Goal: Check status

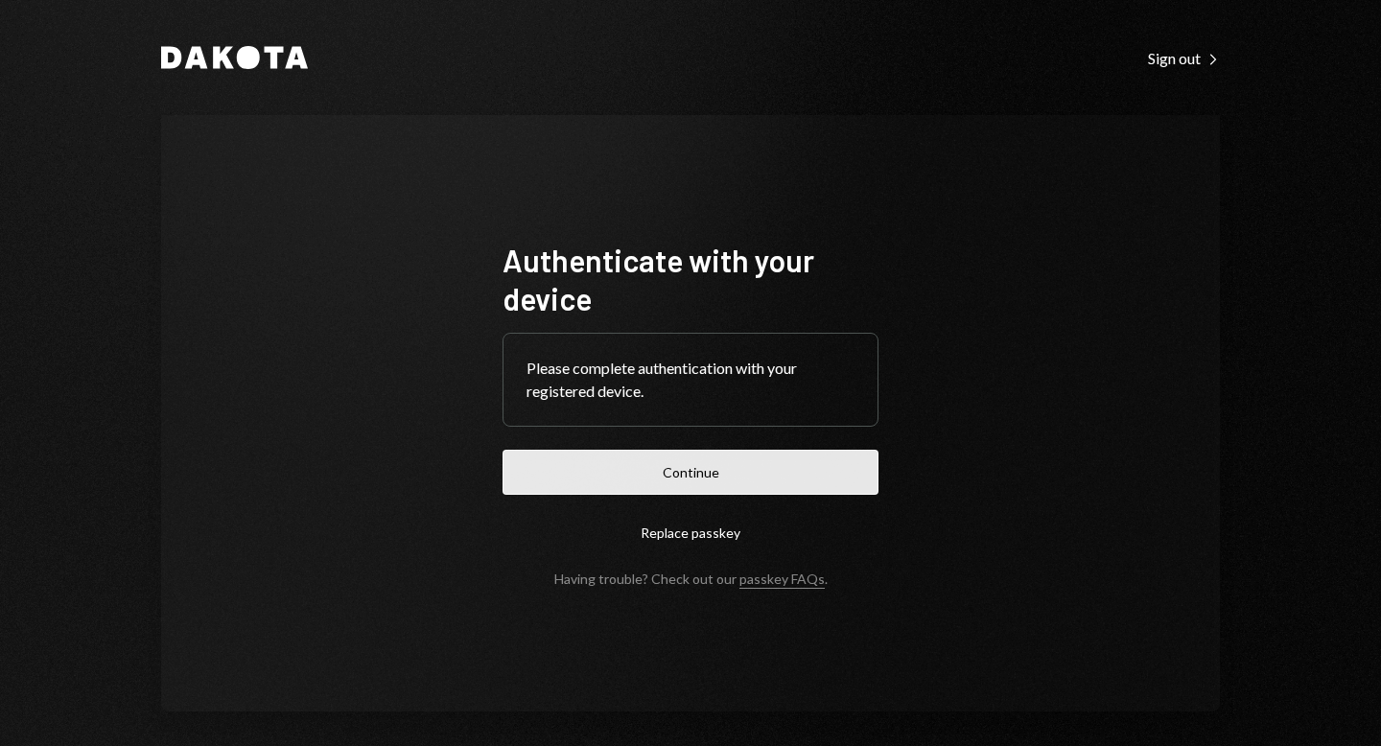
click at [685, 469] on button "Continue" at bounding box center [690, 472] width 376 height 45
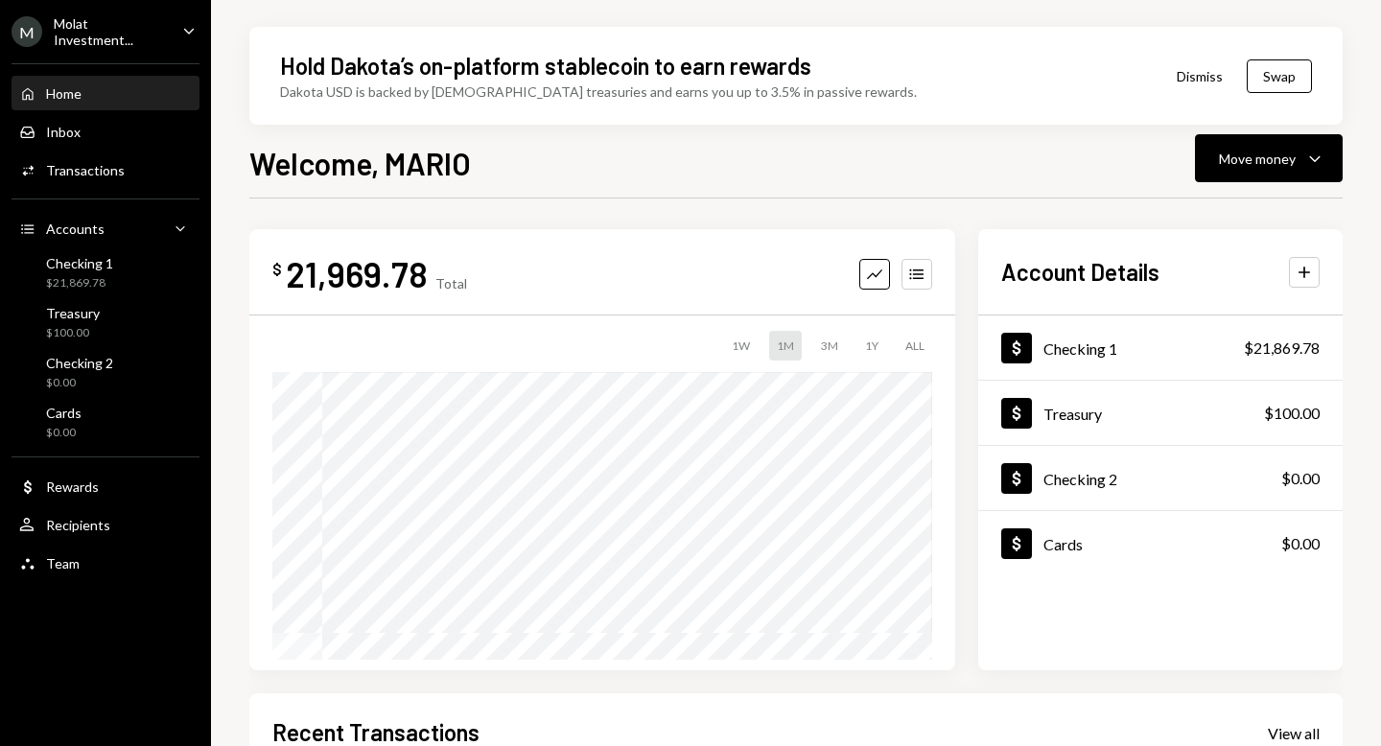
scroll to position [397, 0]
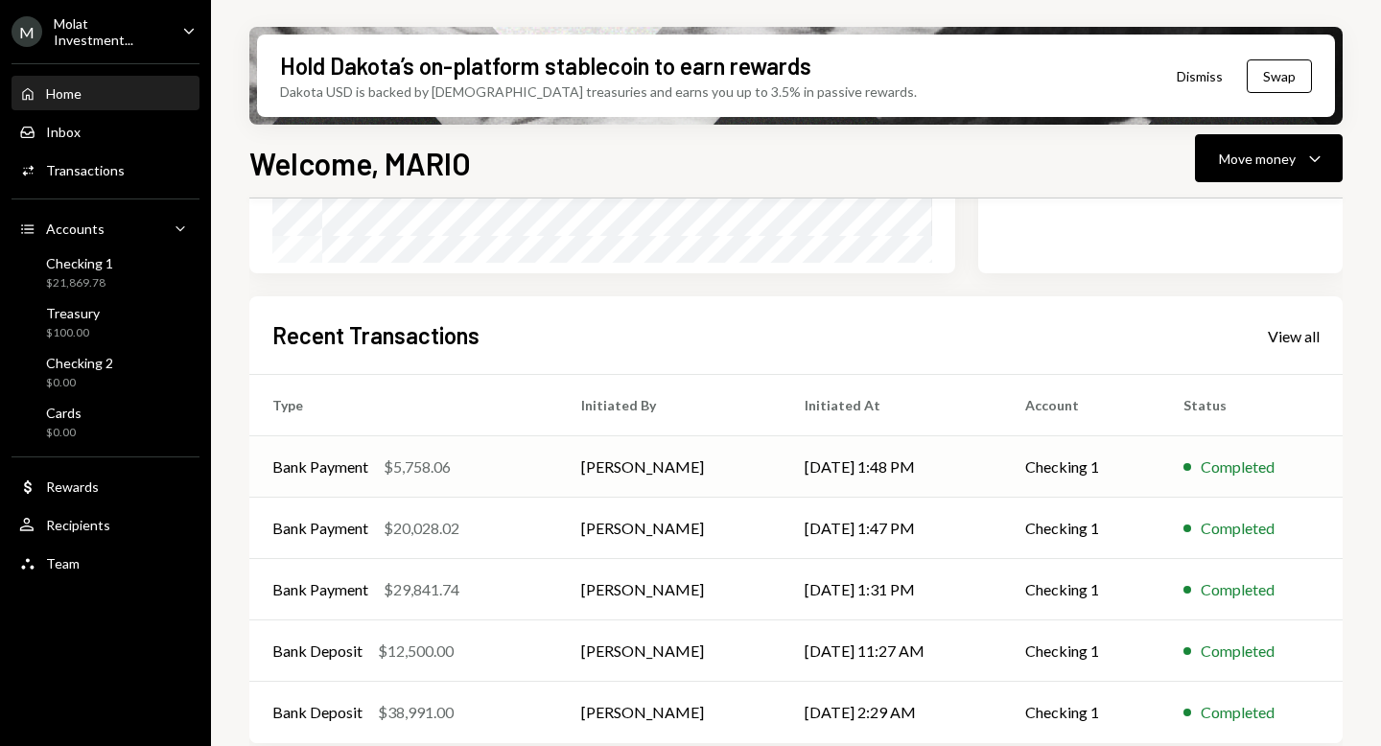
click at [499, 476] on div "Bank Payment $5,758.06" at bounding box center [403, 466] width 263 height 23
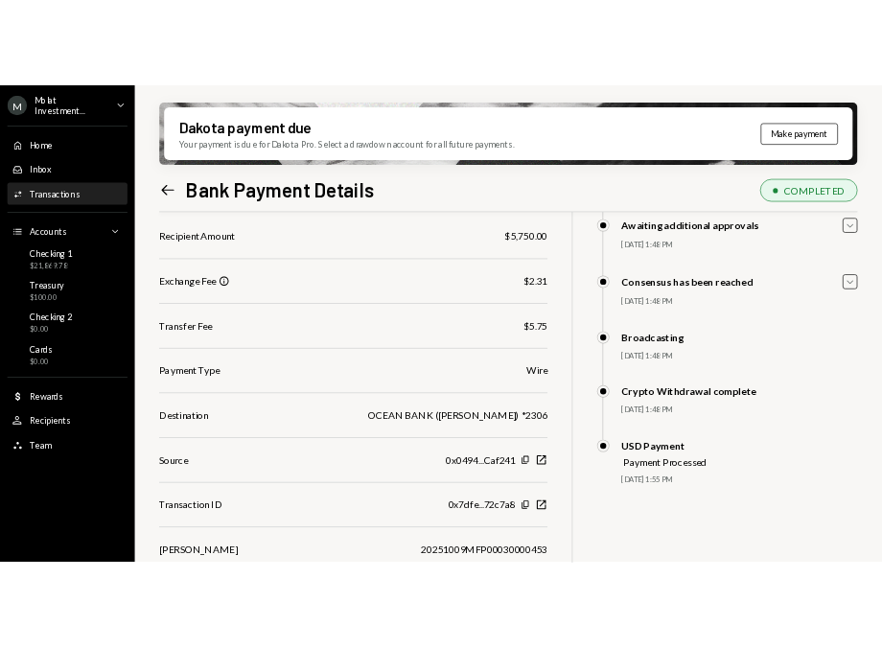
scroll to position [211, 0]
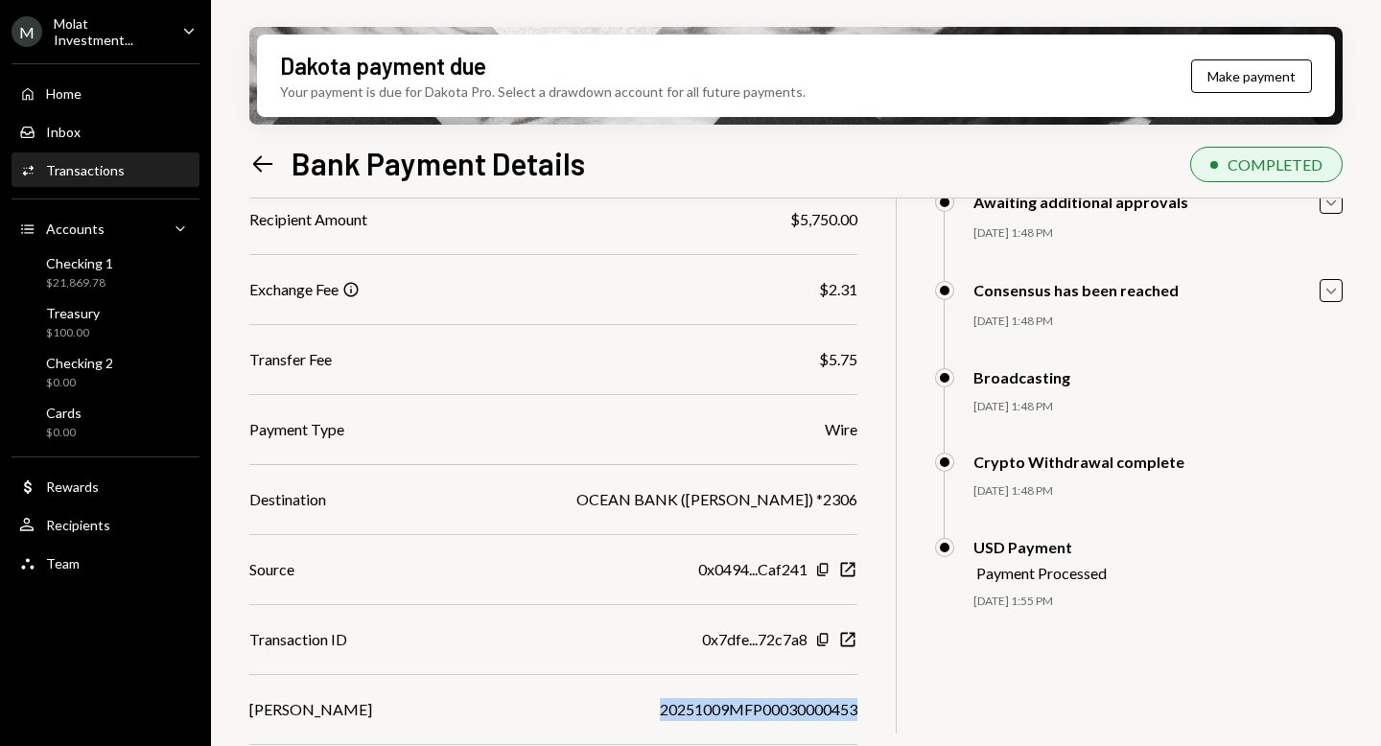
drag, startPoint x: 658, startPoint y: 707, endPoint x: 853, endPoint y: 703, distance: 195.6
click at [853, 703] on div "20251009MFP00030000453" at bounding box center [758, 709] width 197 height 23
copy div "20251009MFP00030000453"
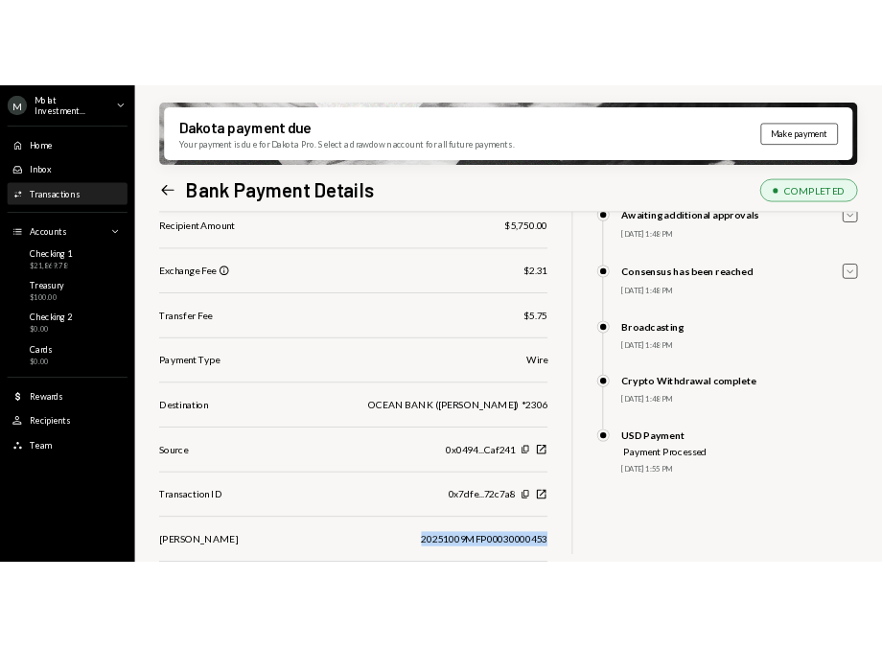
scroll to position [221, 0]
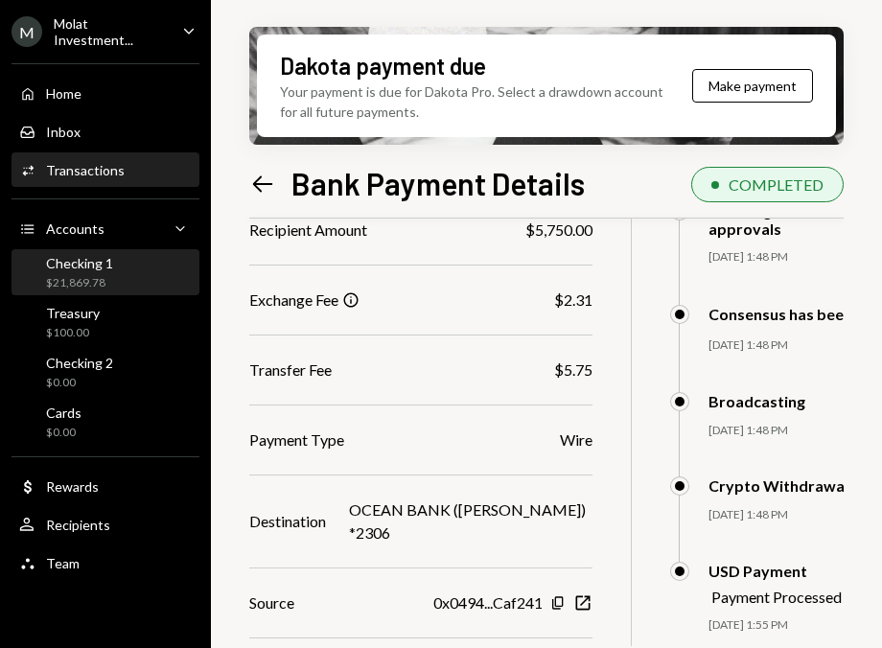
click at [146, 290] on div "Checking 1 $21,869.78" at bounding box center [105, 273] width 173 height 44
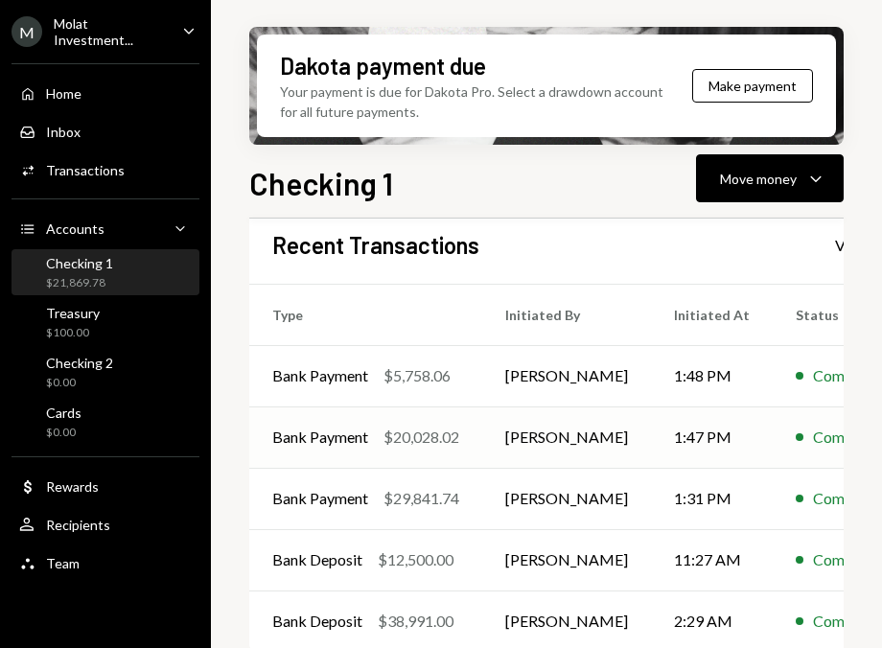
scroll to position [475, 0]
click at [418, 436] on div "$20,028.02" at bounding box center [421, 437] width 76 height 23
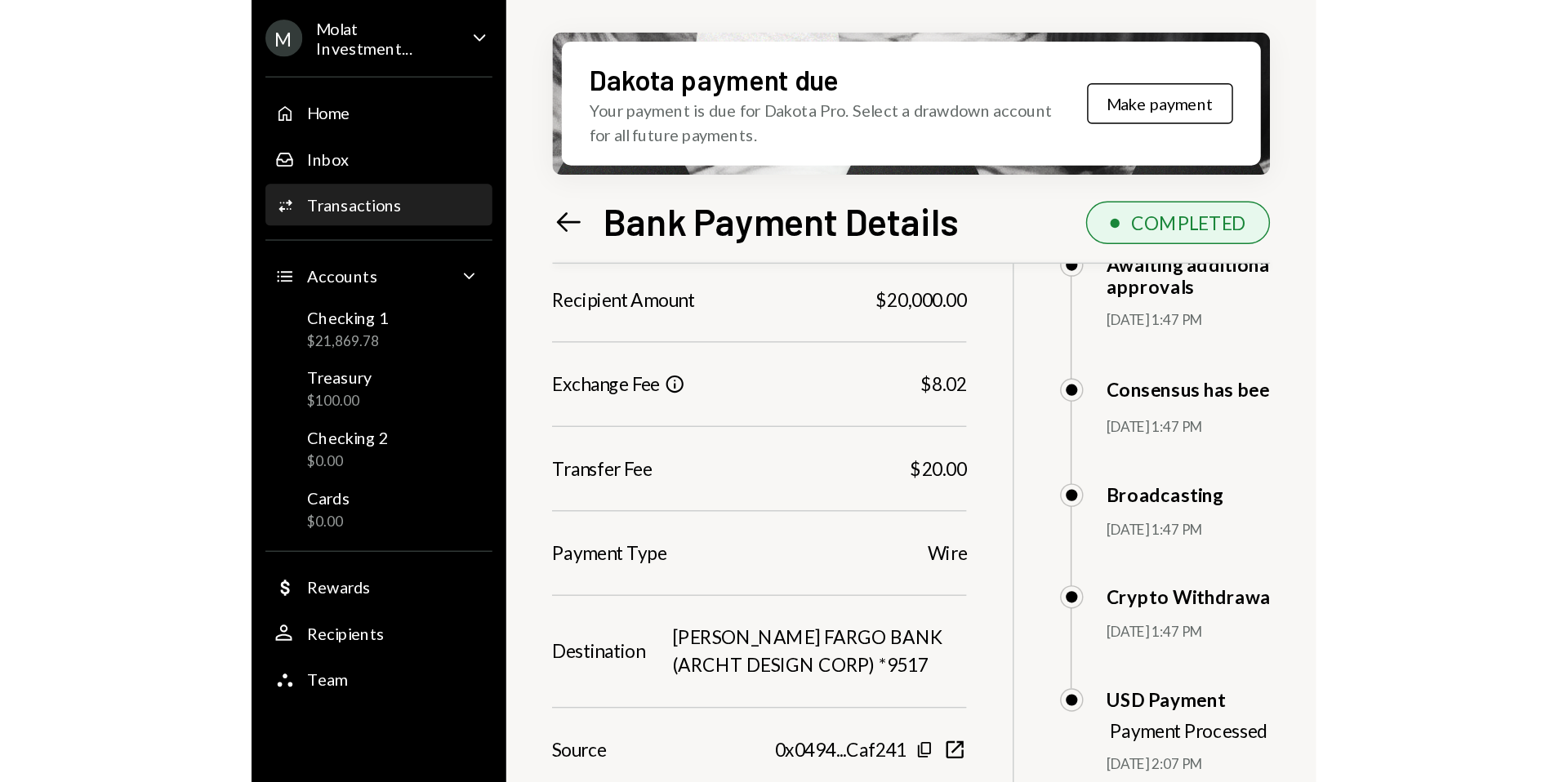
scroll to position [310, 0]
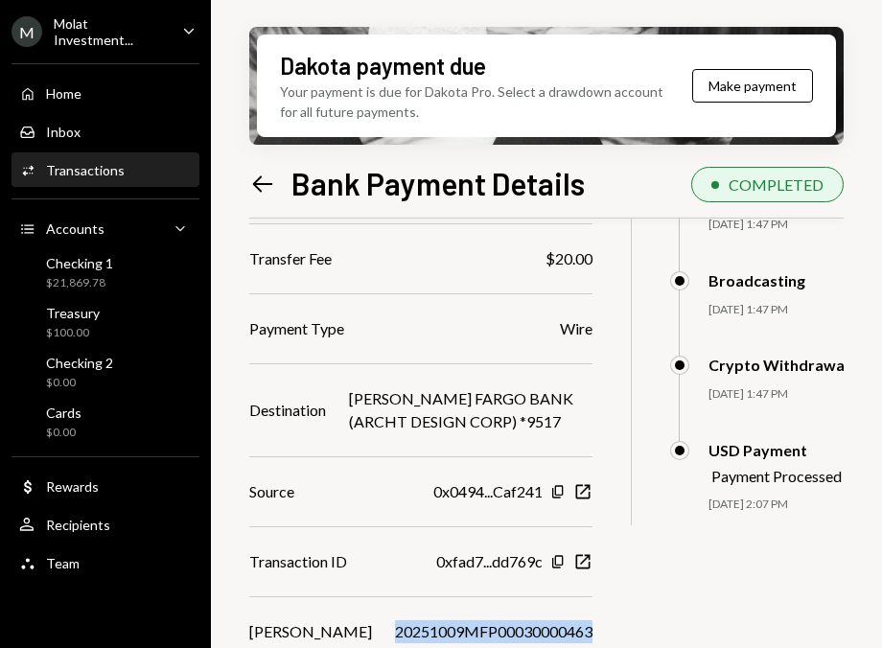
drag, startPoint x: 353, startPoint y: 629, endPoint x: 556, endPoint y: 624, distance: 203.3
click at [556, 624] on div "$ 20,028.02 20,028.02 USDT Details Check You approved this operation Recipient …" at bounding box center [596, 295] width 694 height 836
copy div "20251009MFP00030000463"
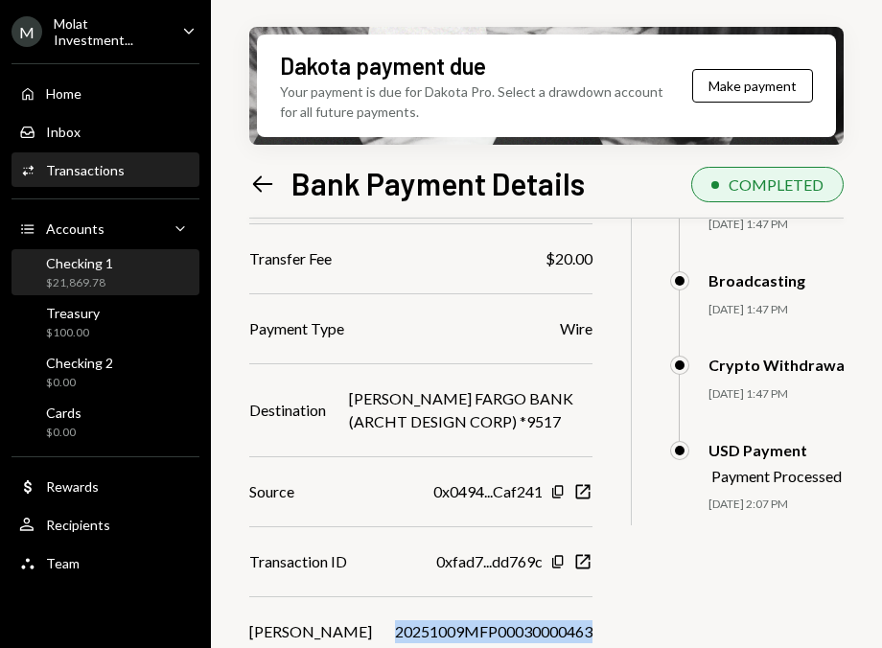
click at [68, 251] on div "Checking 1 $21,869.78" at bounding box center [105, 273] width 173 height 44
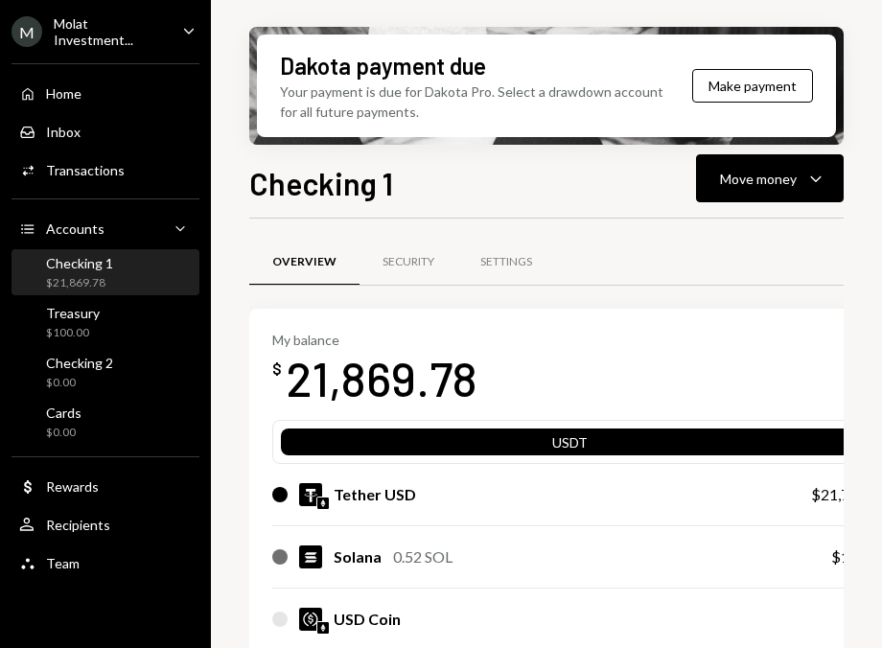
click at [89, 34] on div "Molat Investment..." at bounding box center [110, 31] width 113 height 33
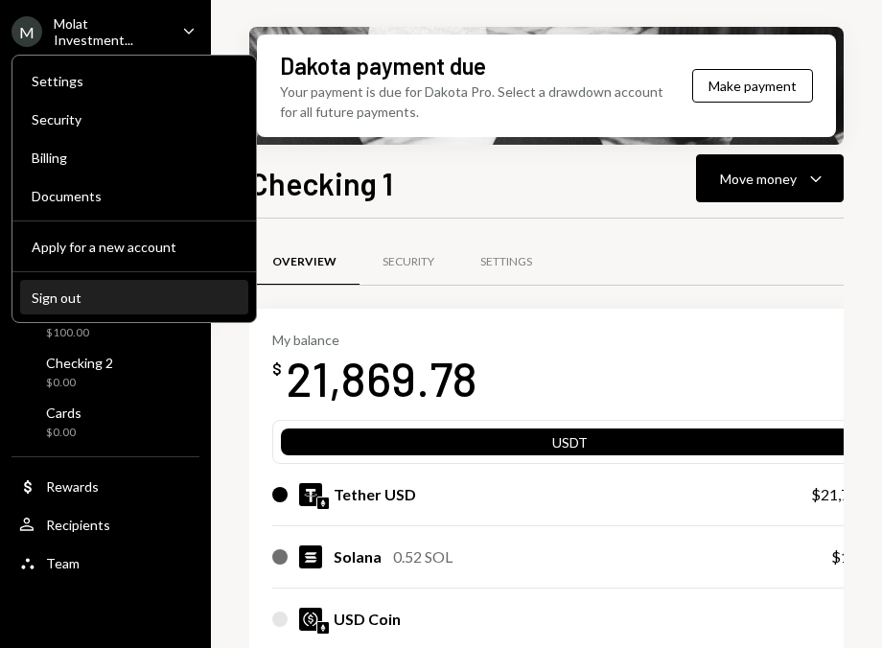
click at [91, 297] on div "Sign out" at bounding box center [134, 298] width 205 height 16
